Goal: Task Accomplishment & Management: Use online tool/utility

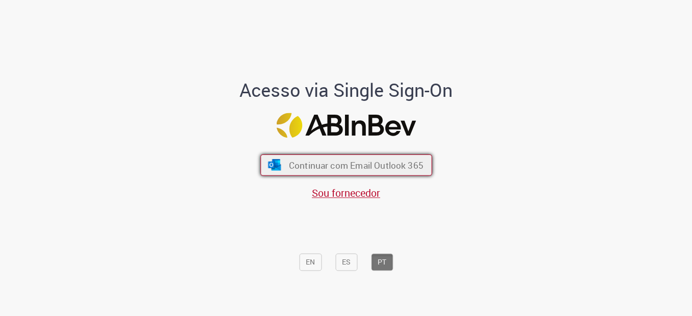
click at [297, 173] on button "Continuar com Email Outlook 365" at bounding box center [346, 164] width 172 height 21
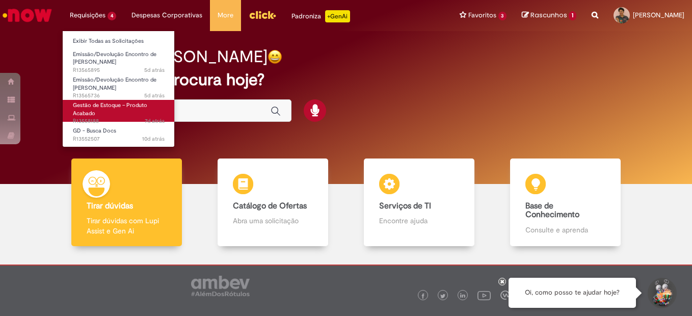
click at [108, 104] on span "Gestão de Estoque – Produto Acabado" at bounding box center [110, 109] width 74 height 16
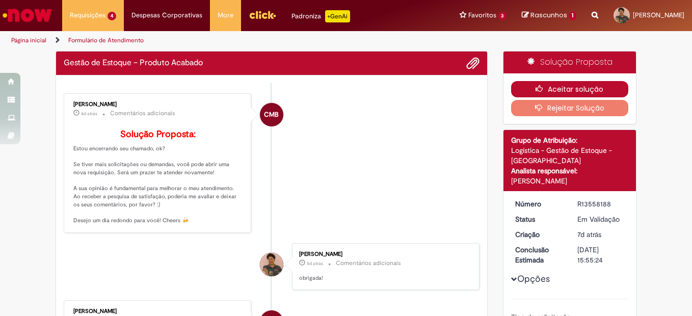
click at [564, 86] on button "Aceitar solução" at bounding box center [570, 89] width 118 height 16
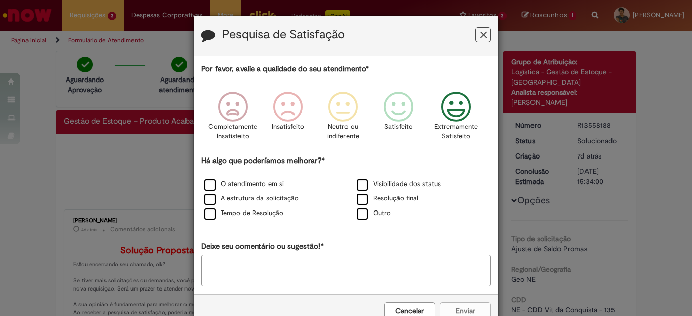
click at [440, 107] on icon "Feedback" at bounding box center [456, 107] width 38 height 31
click at [376, 181] on label "Visibilidade dos status" at bounding box center [399, 184] width 84 height 10
click at [274, 186] on label "O atendimento em si" at bounding box center [243, 184] width 79 height 10
click at [450, 309] on button "Enviar" at bounding box center [465, 310] width 51 height 17
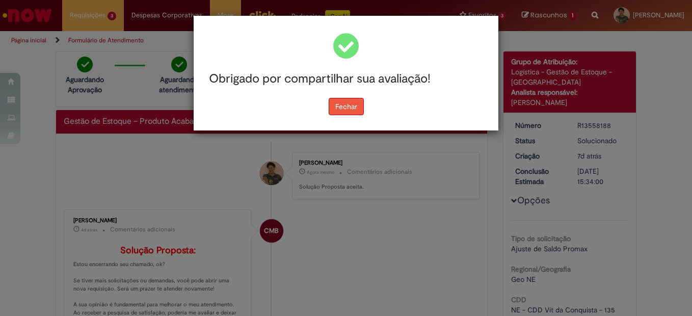
click at [352, 105] on button "Fechar" at bounding box center [346, 106] width 35 height 17
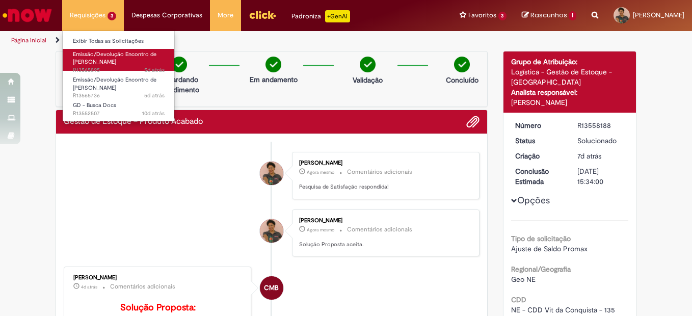
click at [111, 66] on span "Emissão/Devolução Encontro de [PERSON_NAME]" at bounding box center [115, 58] width 84 height 16
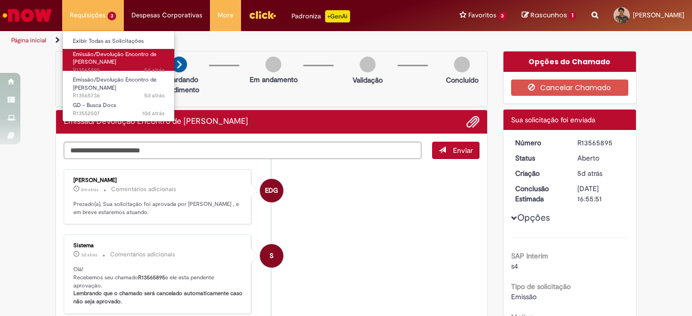
click at [82, 62] on span "Emissão/Devolução Encontro de [PERSON_NAME]" at bounding box center [115, 58] width 84 height 16
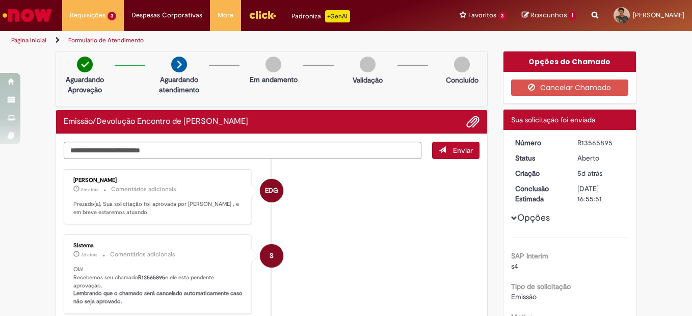
drag, startPoint x: 251, startPoint y: 122, endPoint x: 57, endPoint y: 125, distance: 194.1
click at [57, 125] on div "Emissão/Devolução Encontro de [PERSON_NAME]" at bounding box center [271, 122] width 431 height 24
